Goal: Information Seeking & Learning: Stay updated

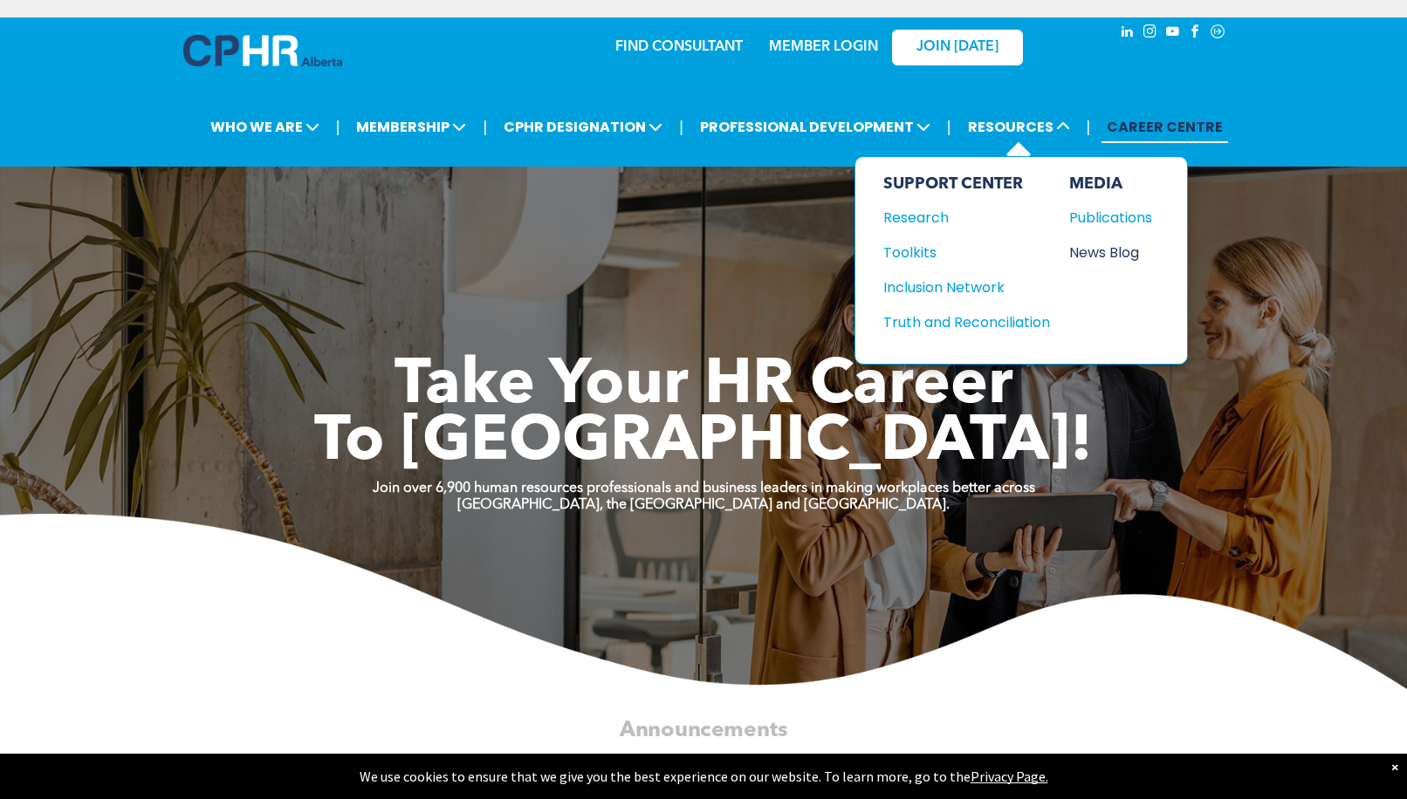
click at [1127, 254] on div "News Blog" at bounding box center [1106, 253] width 75 height 22
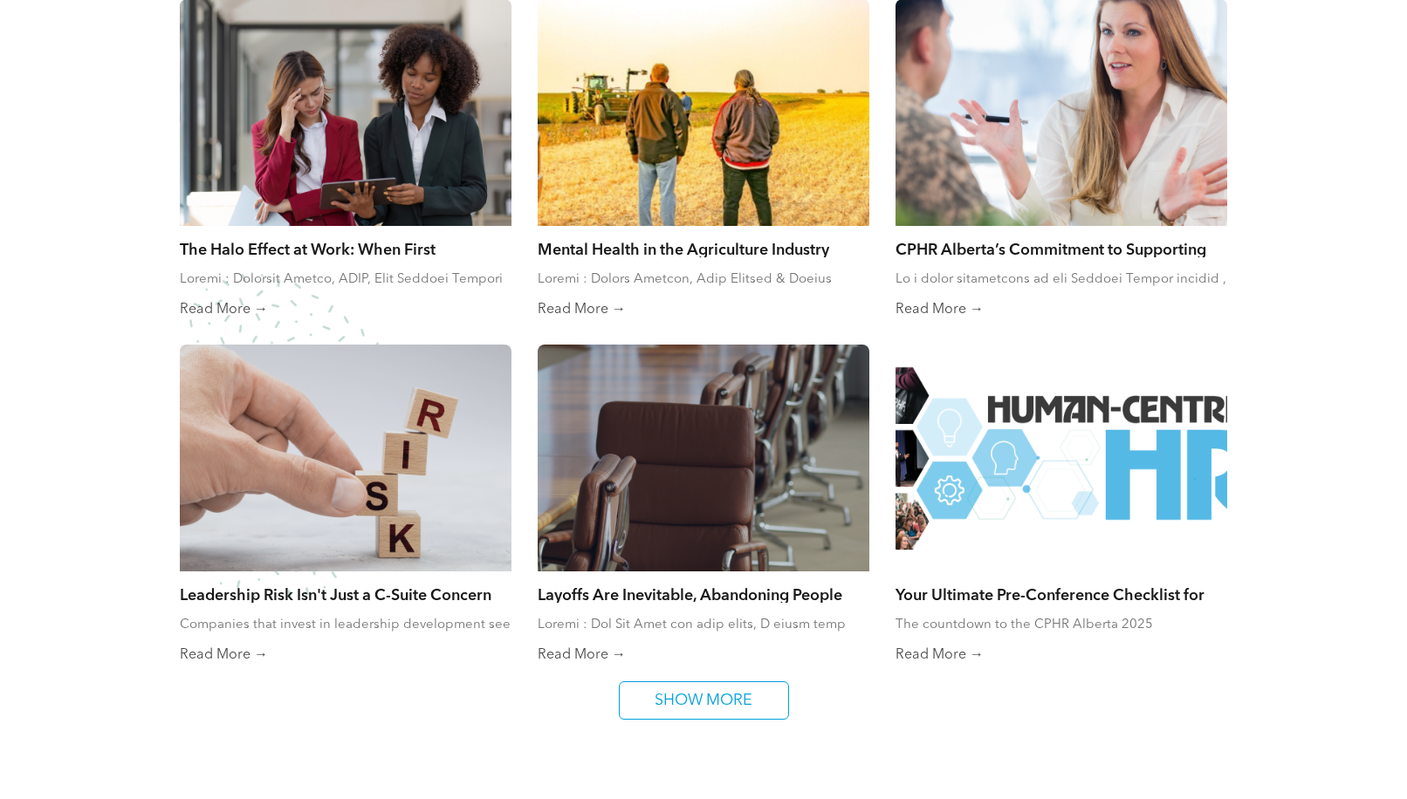
scroll to position [1047, 0]
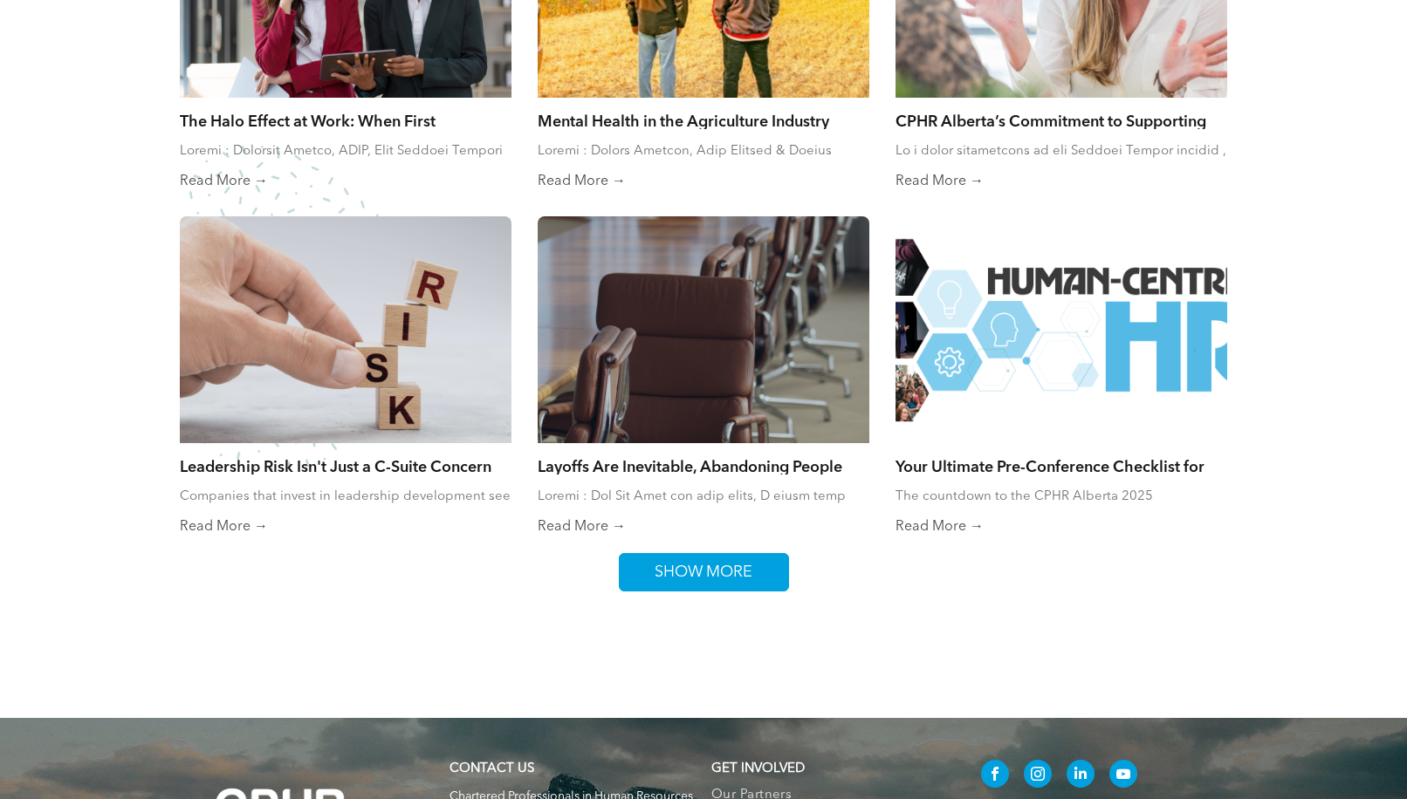
click at [743, 581] on span "SHOW MORE" at bounding box center [703, 572] width 110 height 37
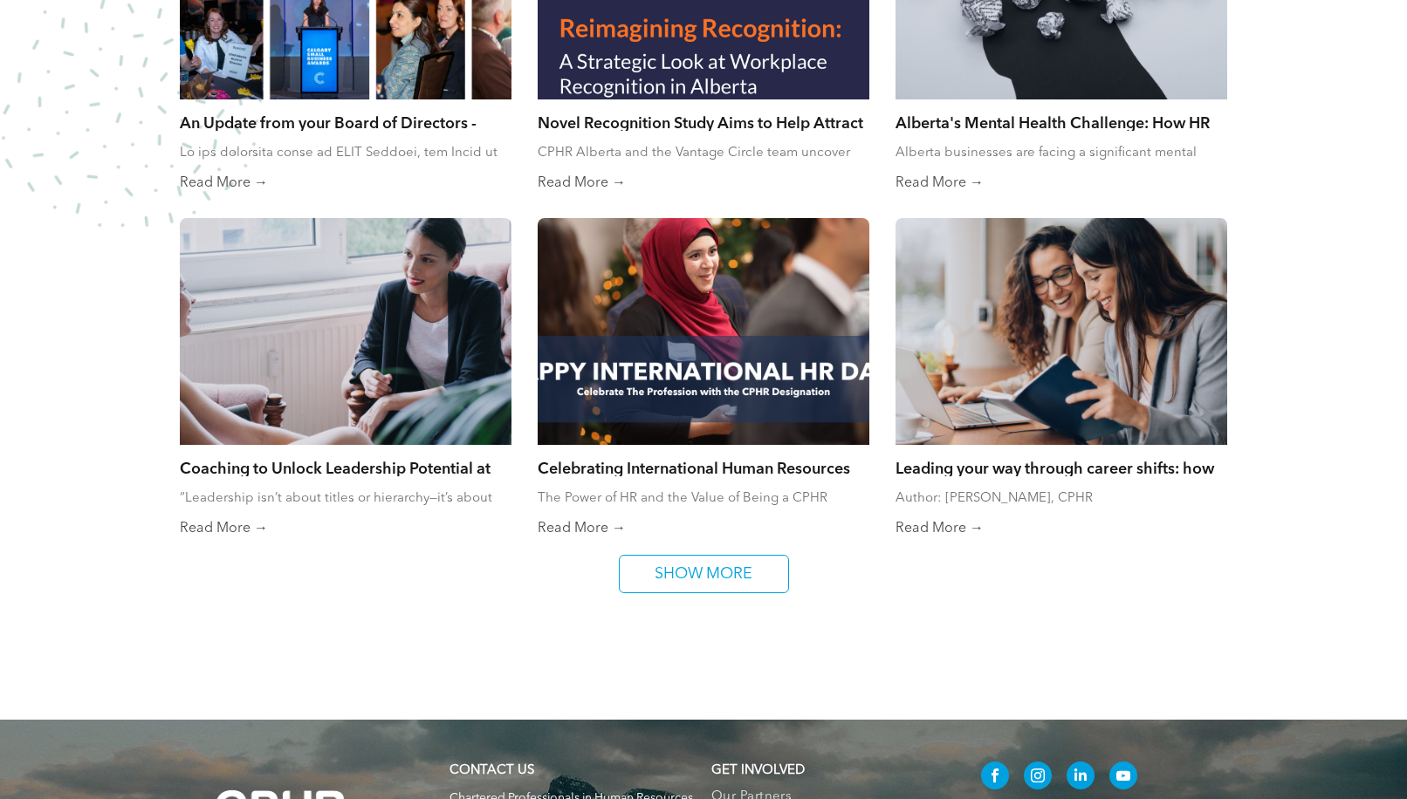
scroll to position [1745, 0]
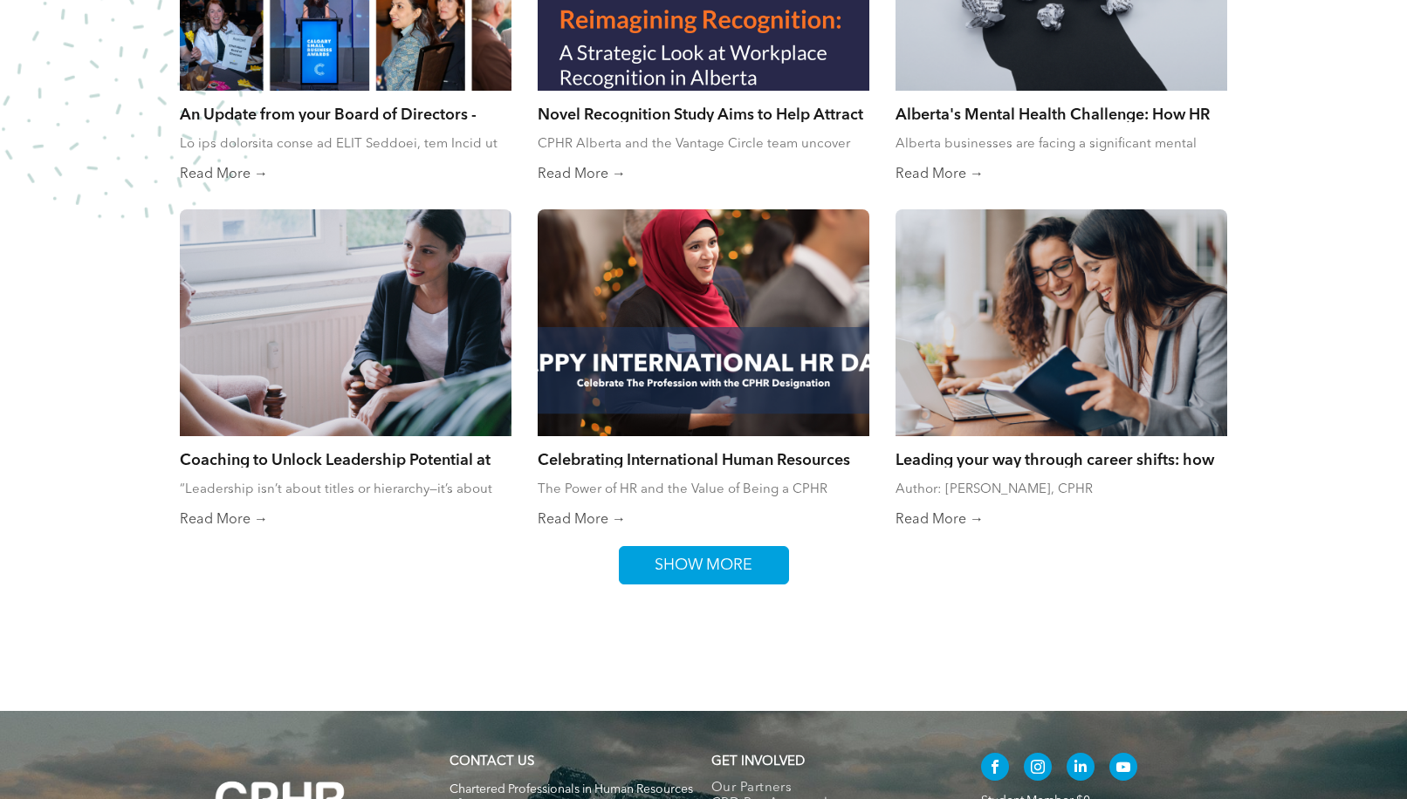
click at [772, 558] on link "SHOW MORE" at bounding box center [704, 565] width 170 height 38
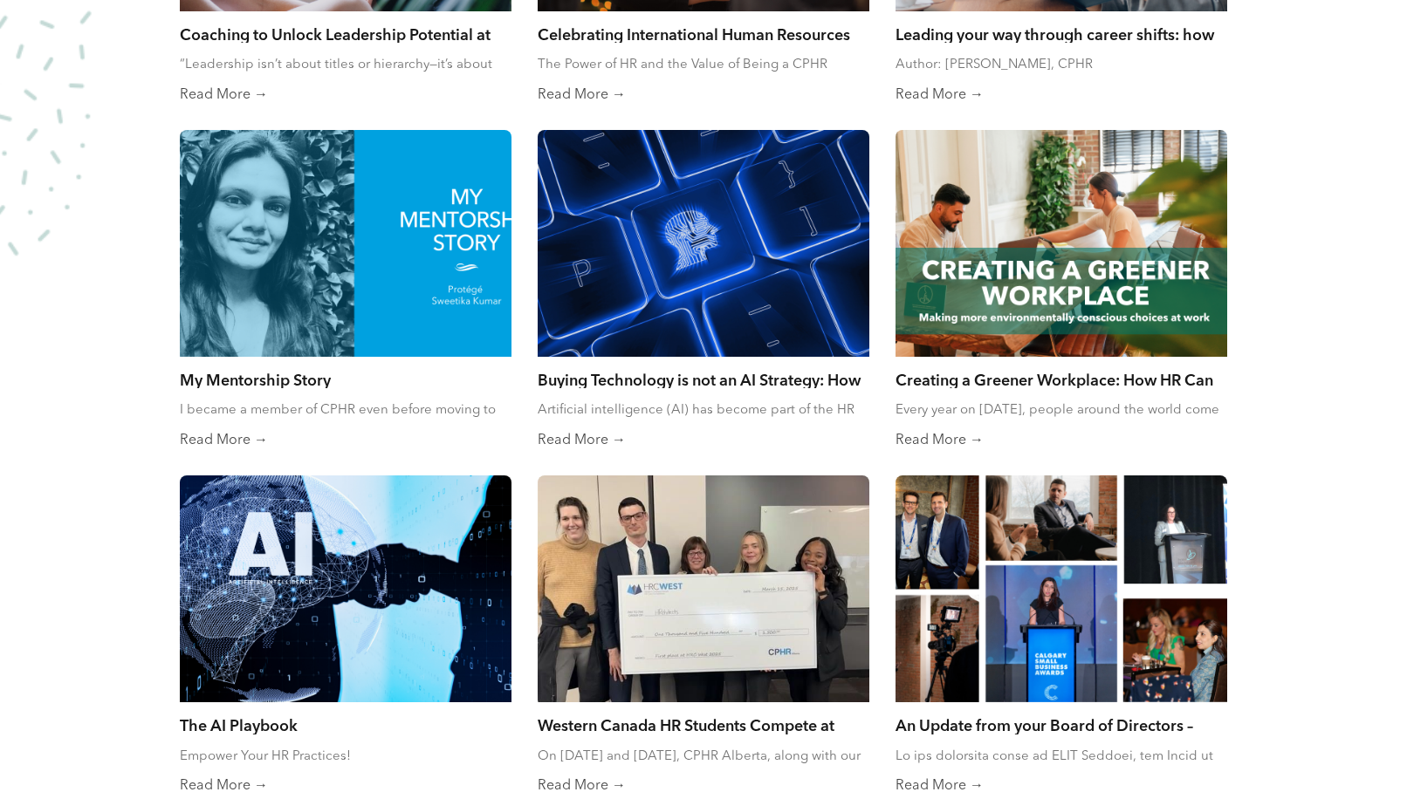
scroll to position [2443, 0]
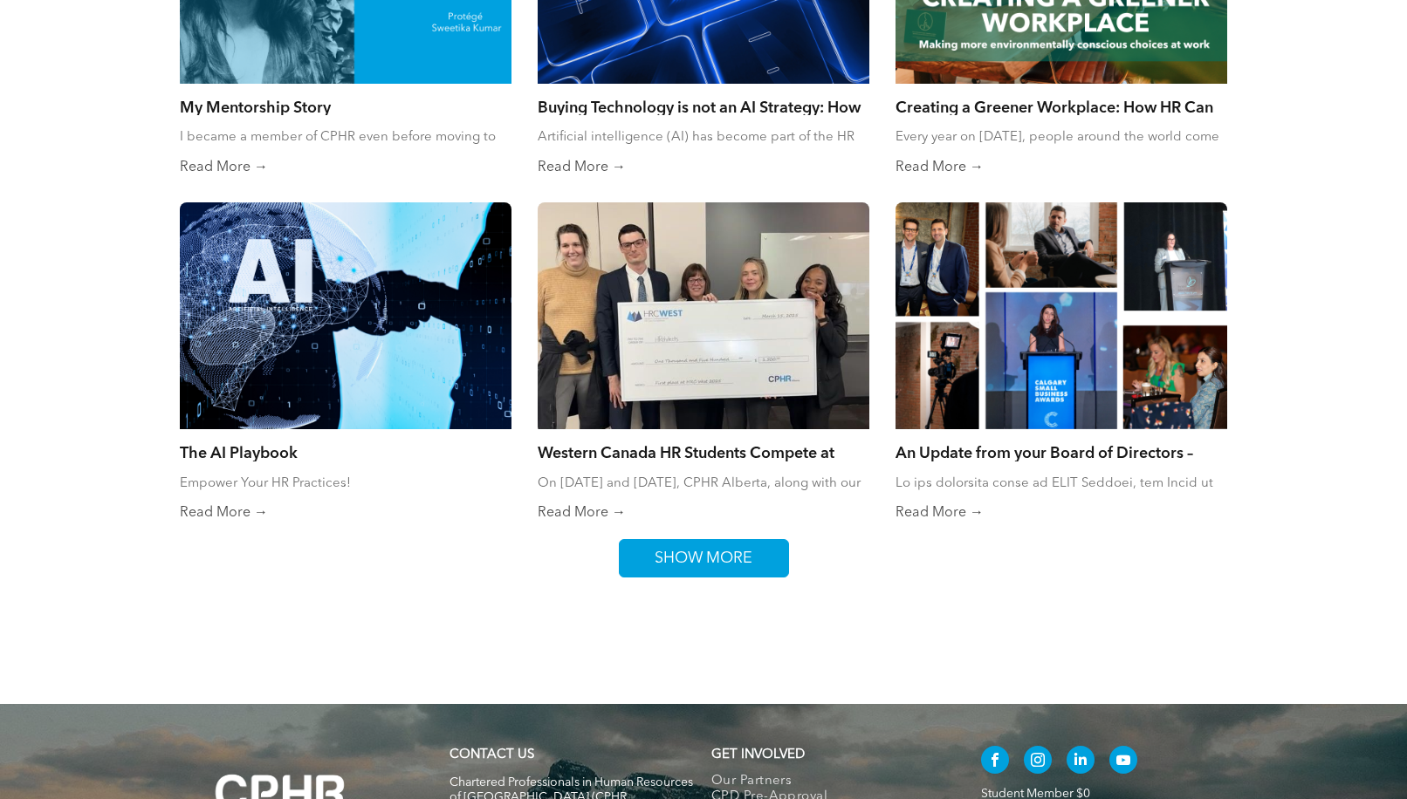
click at [748, 565] on span "SHOW MORE" at bounding box center [703, 558] width 110 height 37
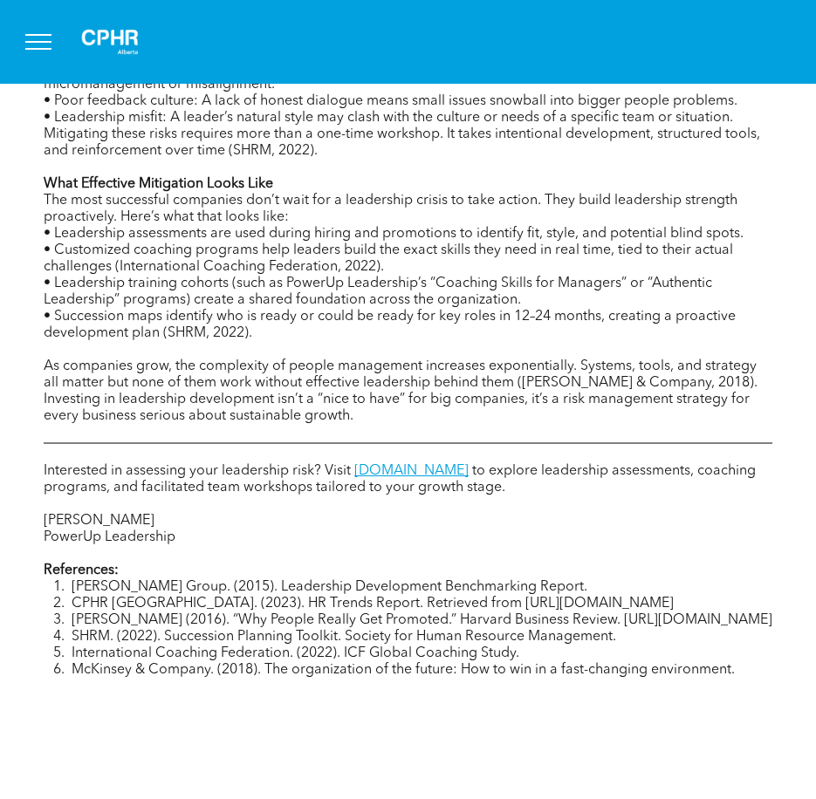
scroll to position [1309, 0]
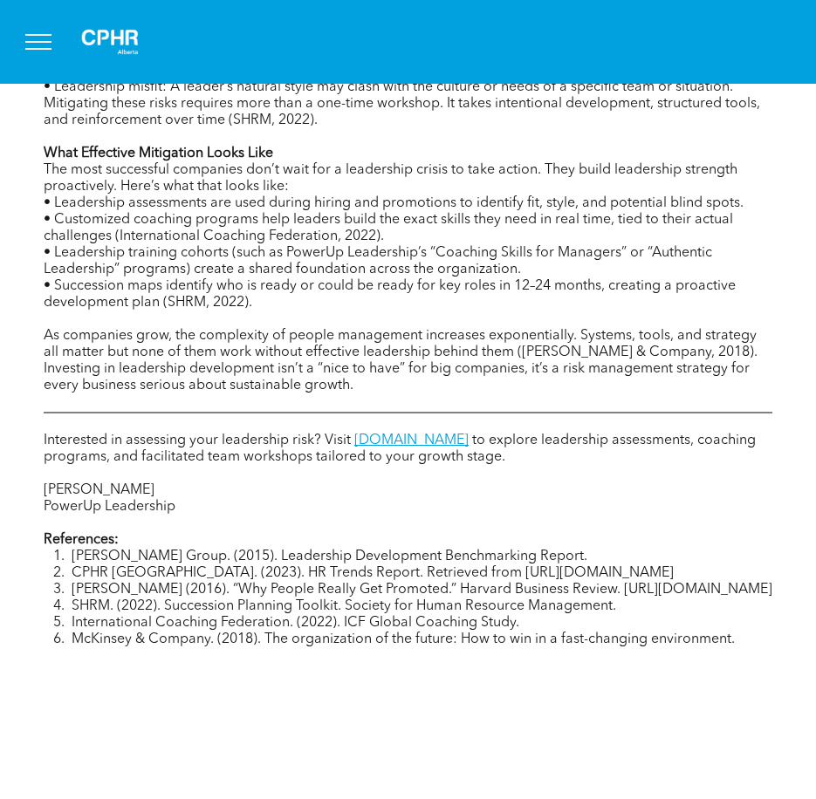
click at [431, 311] on p "• Succession maps identify who is ready or could be ready for key roles in 12–2…" at bounding box center [408, 294] width 729 height 33
click at [318, 306] on p "• Succession maps identify who is ready or could be ready for key roles in 12–2…" at bounding box center [408, 294] width 729 height 33
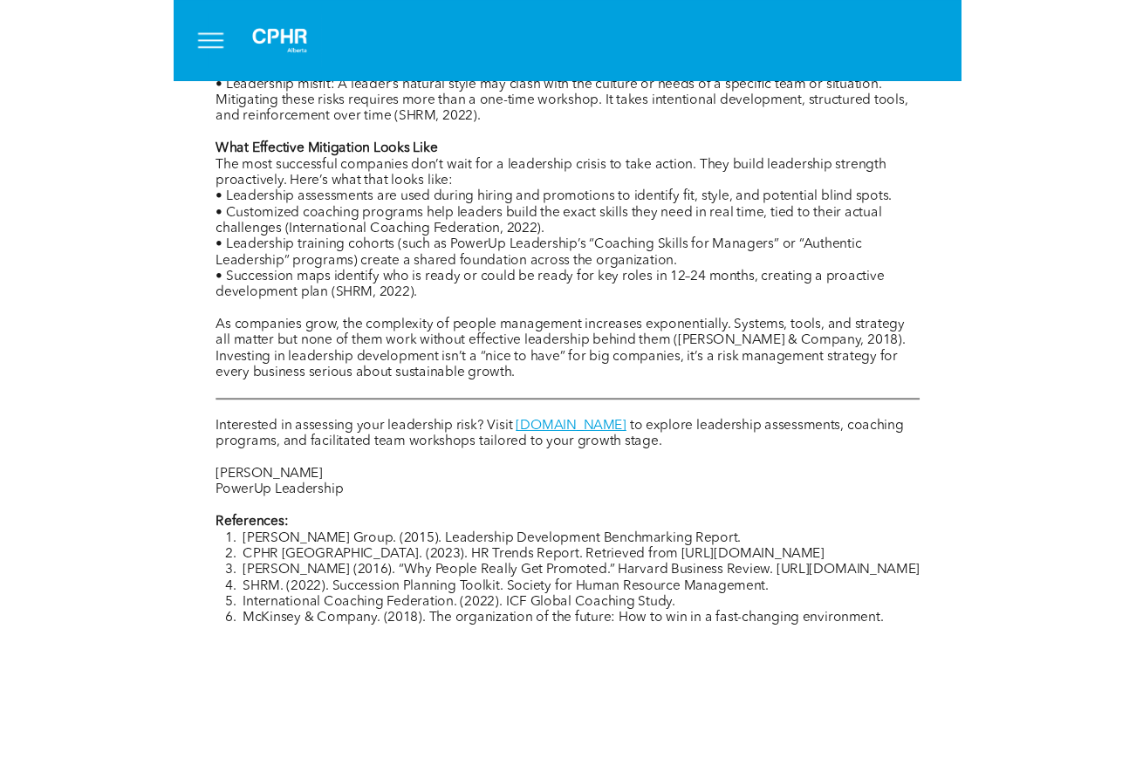
scroll to position [1292, 0]
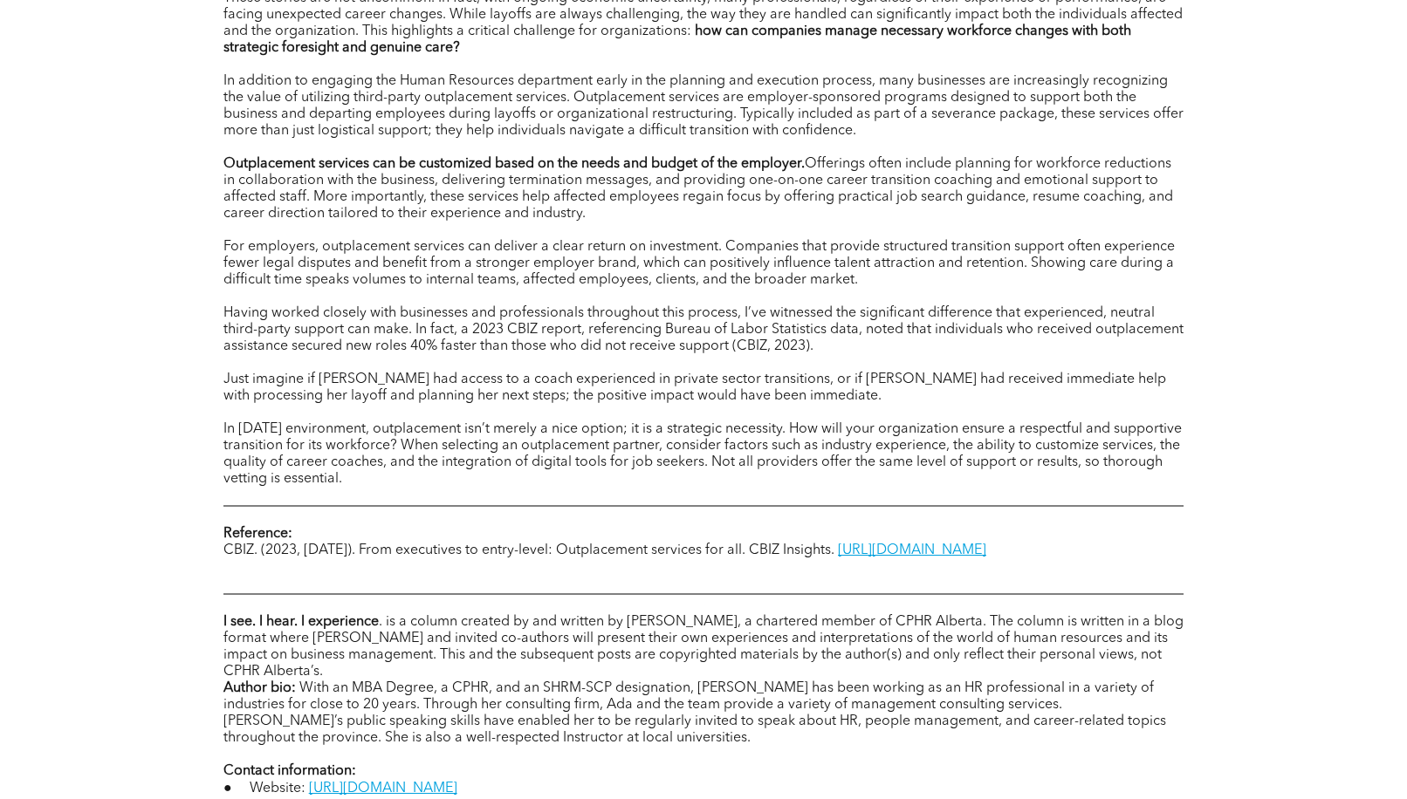
scroll to position [1134, 0]
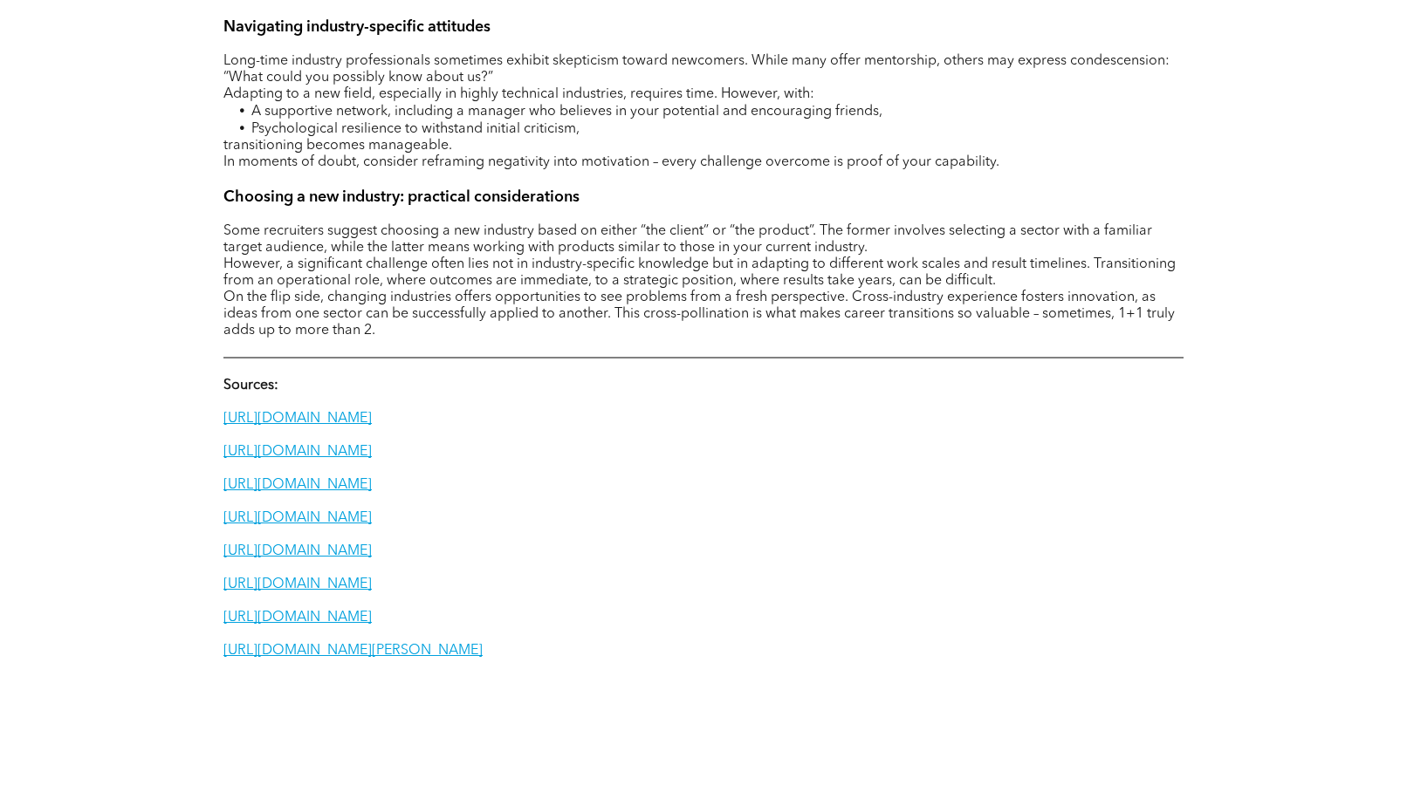
scroll to position [1745, 0]
